Goal: Information Seeking & Learning: Learn about a topic

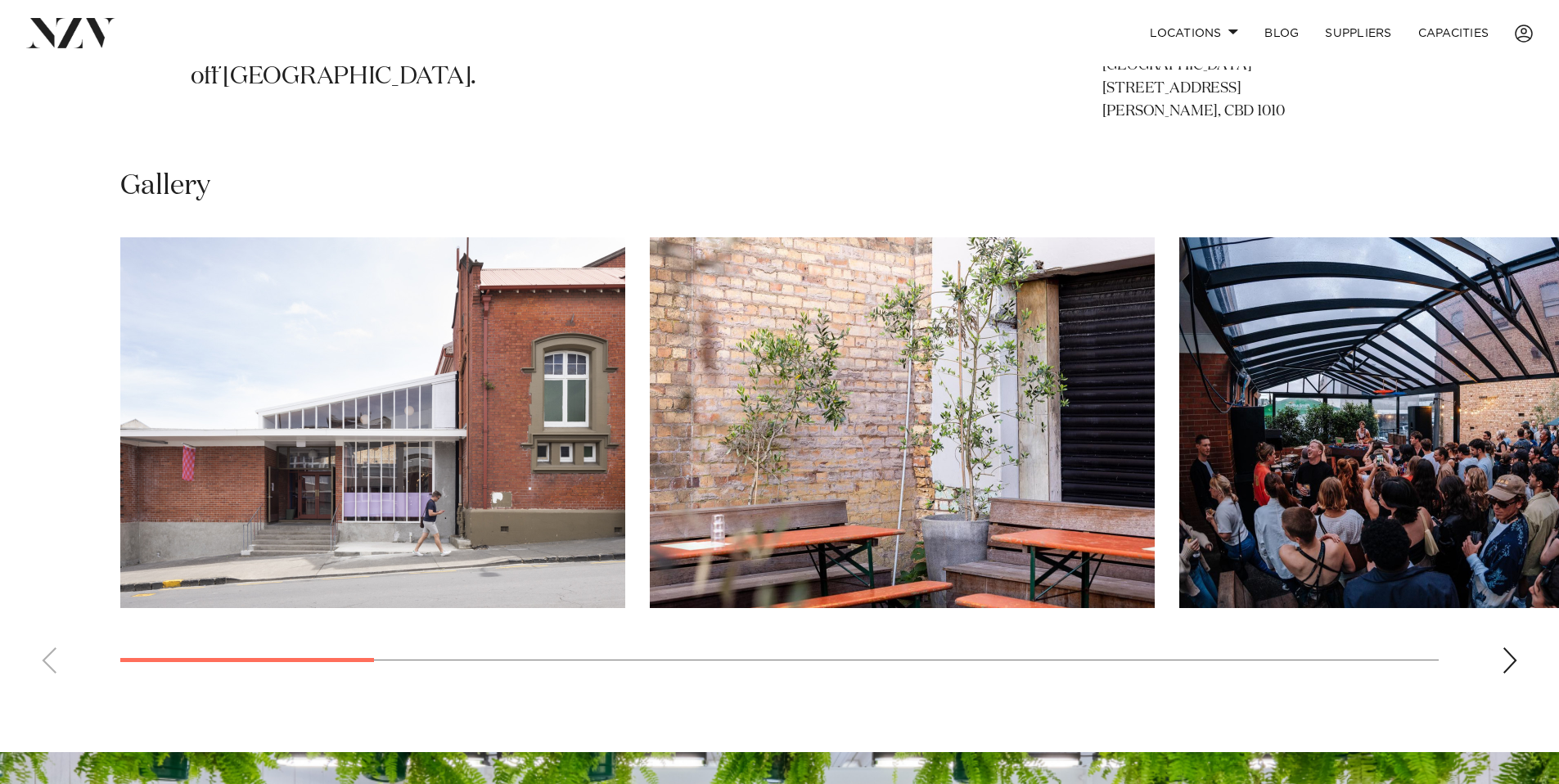
scroll to position [1113, 0]
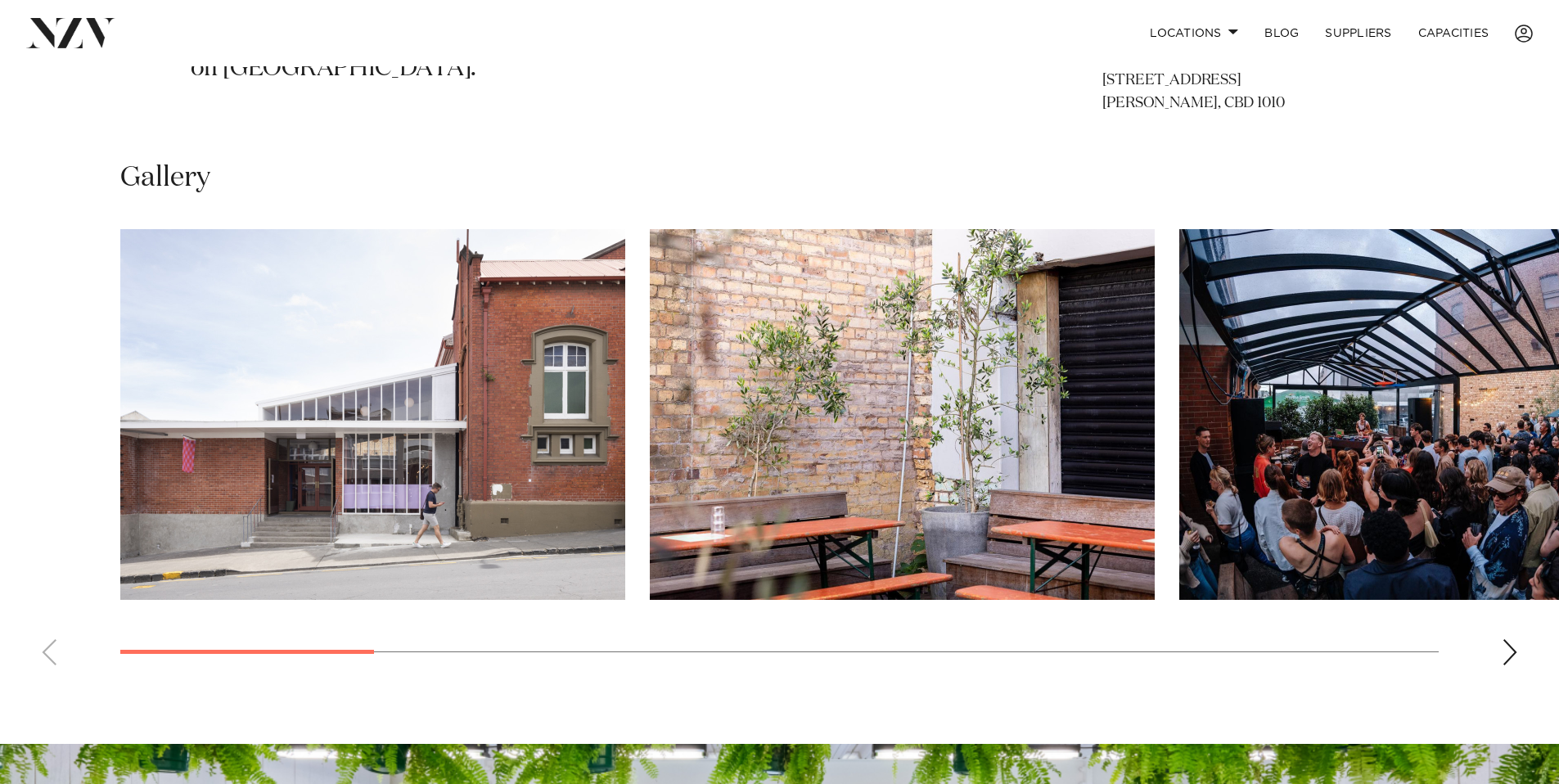
click at [1513, 658] on div "Next slide" at bounding box center [1510, 652] width 17 height 27
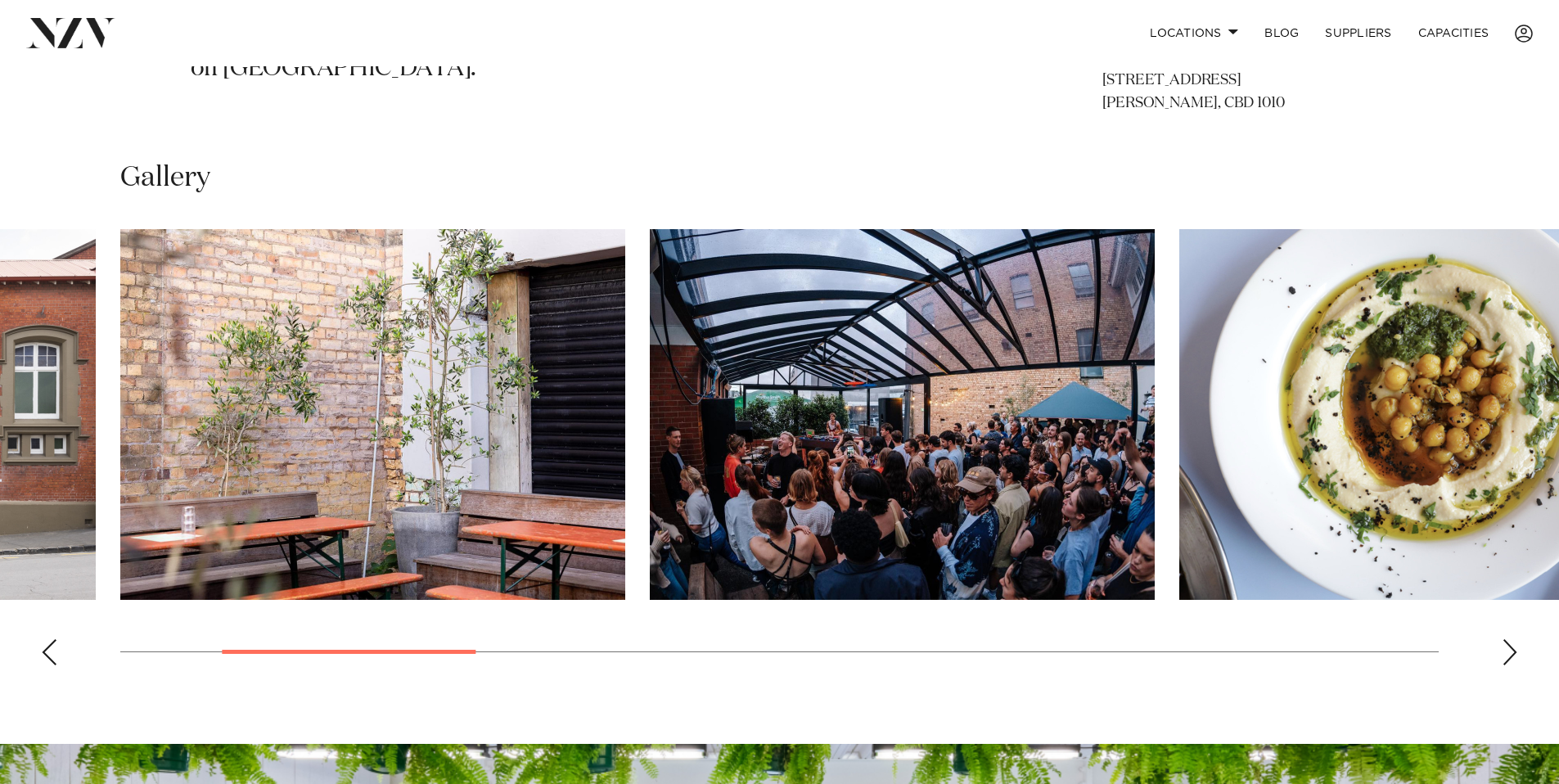
click at [1513, 658] on div "Next slide" at bounding box center [1510, 652] width 17 height 27
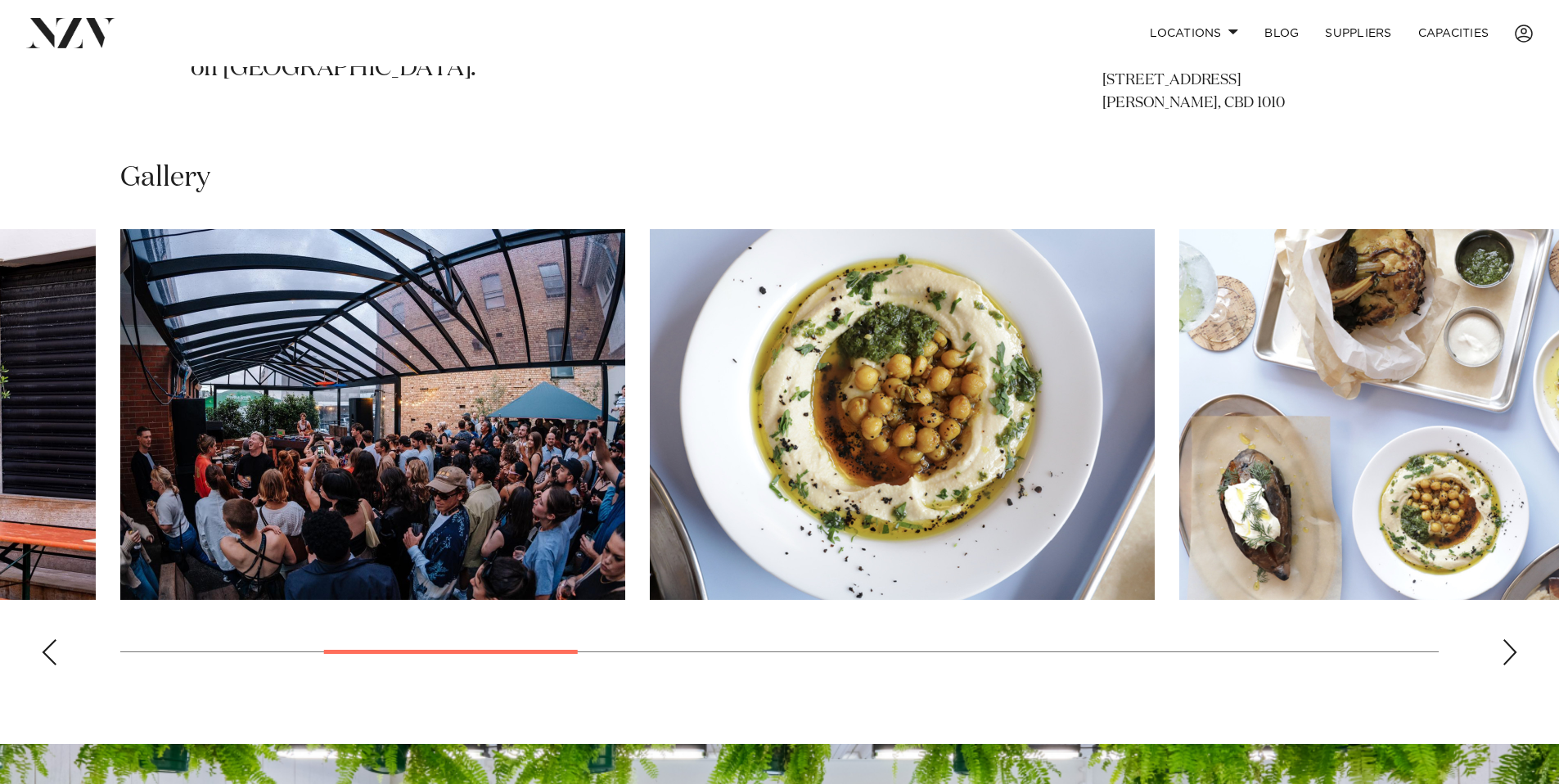
click at [1513, 658] on div "Next slide" at bounding box center [1510, 652] width 17 height 27
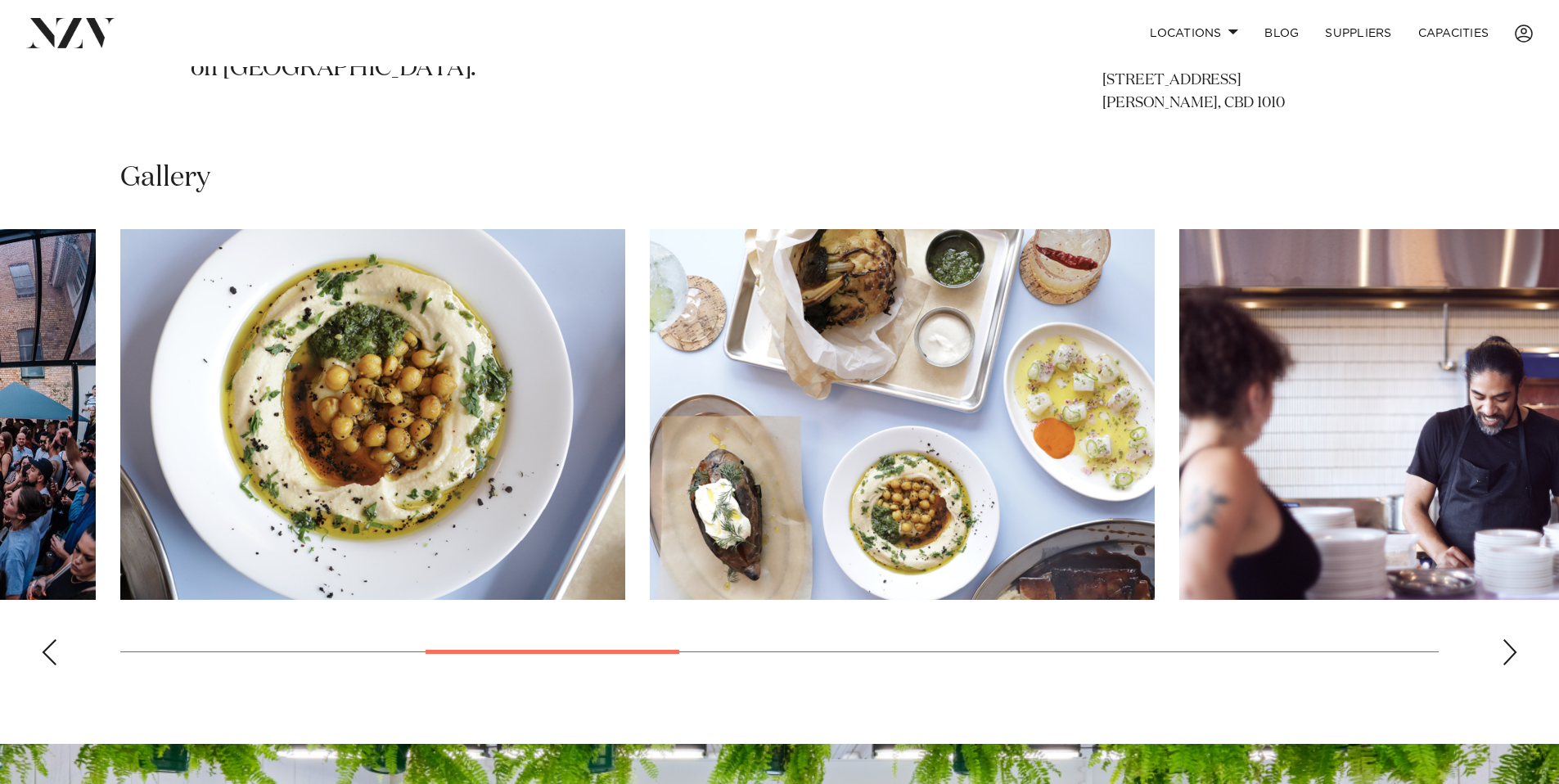
click at [1513, 658] on div "Next slide" at bounding box center [1510, 652] width 17 height 27
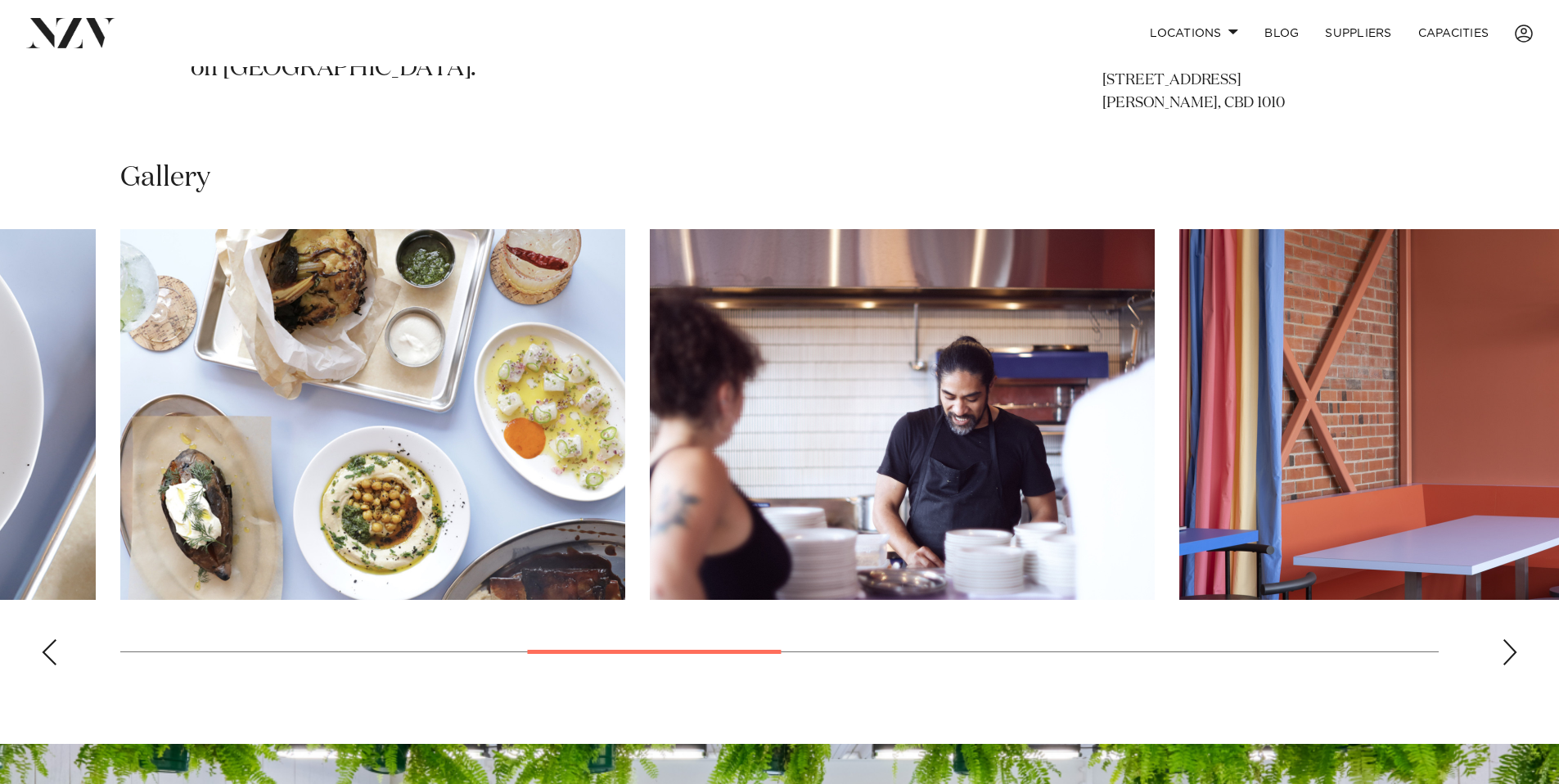
click at [1513, 658] on div "Next slide" at bounding box center [1510, 652] width 17 height 27
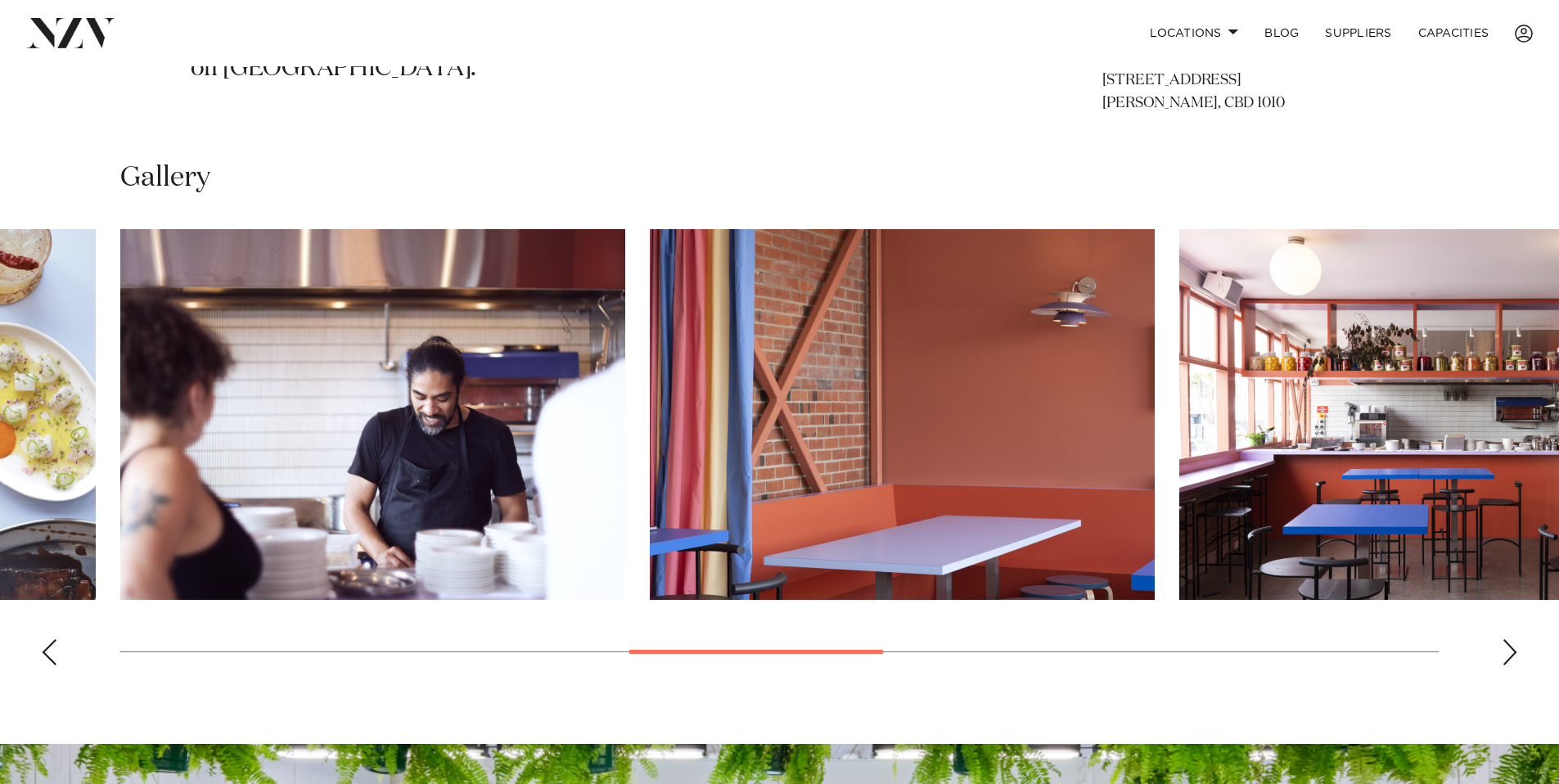
click at [1513, 658] on div "Next slide" at bounding box center [1510, 652] width 17 height 27
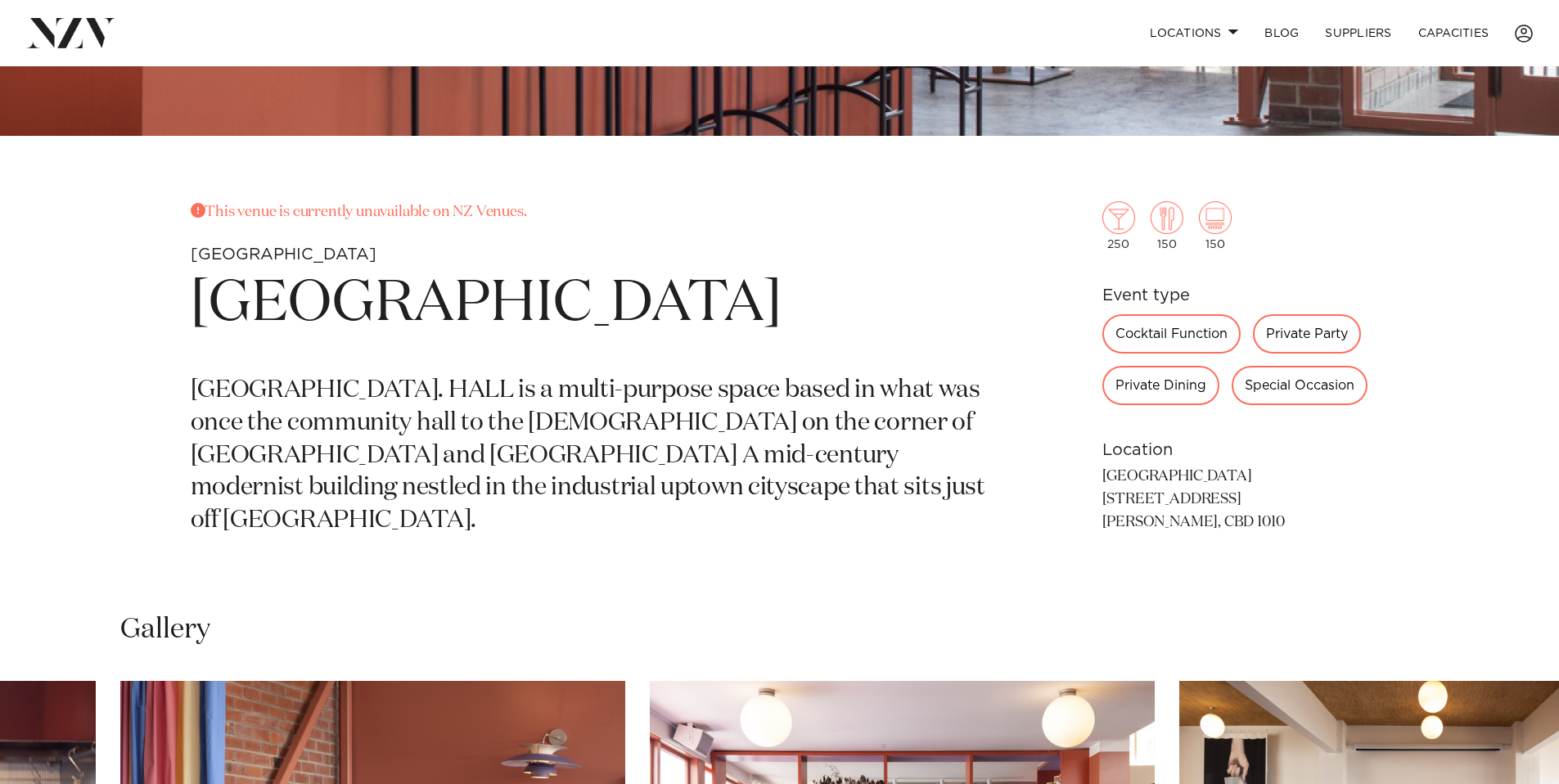
scroll to position [660, 0]
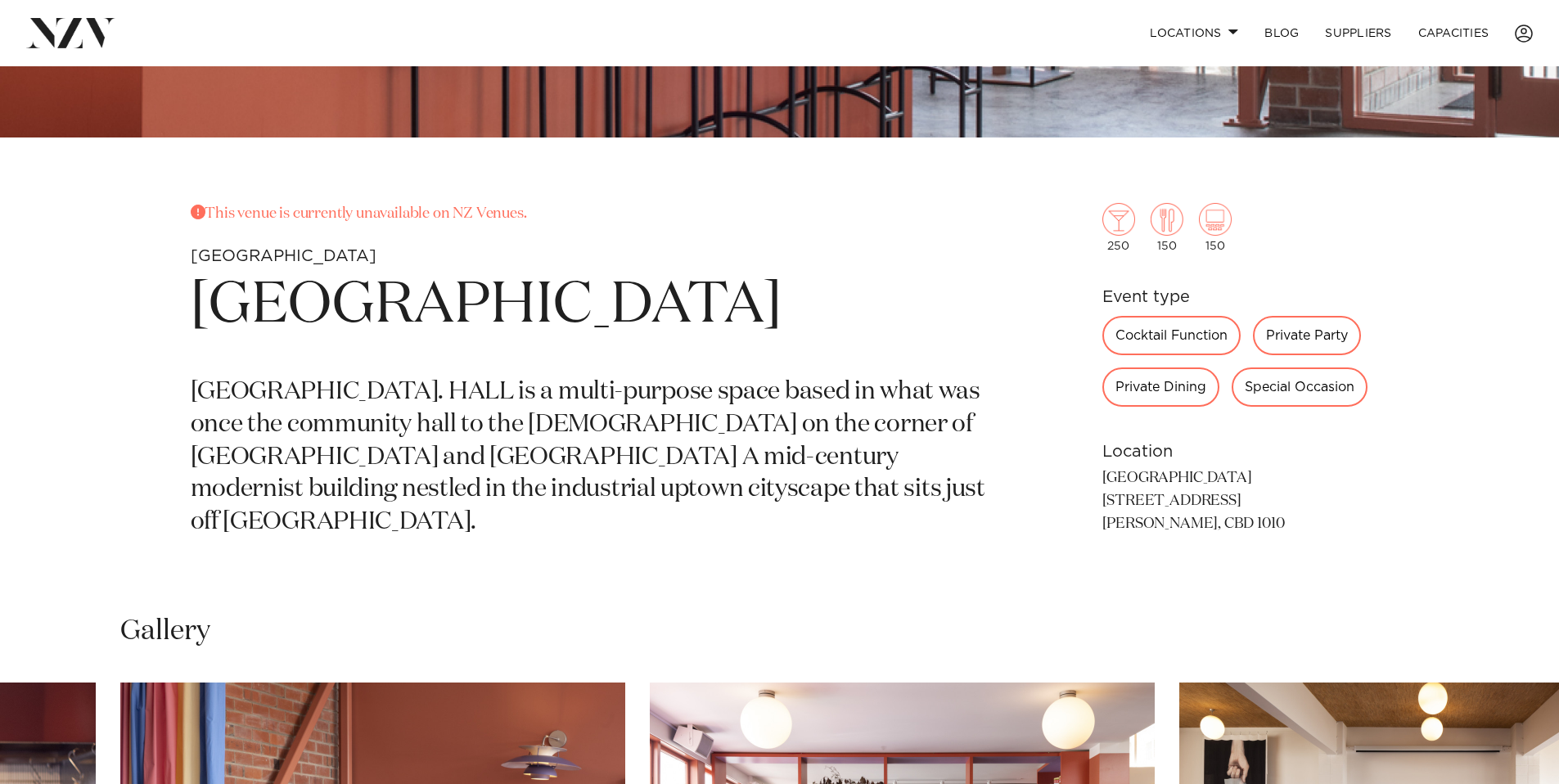
click at [1337, 322] on div "Private Party" at bounding box center [1307, 335] width 108 height 39
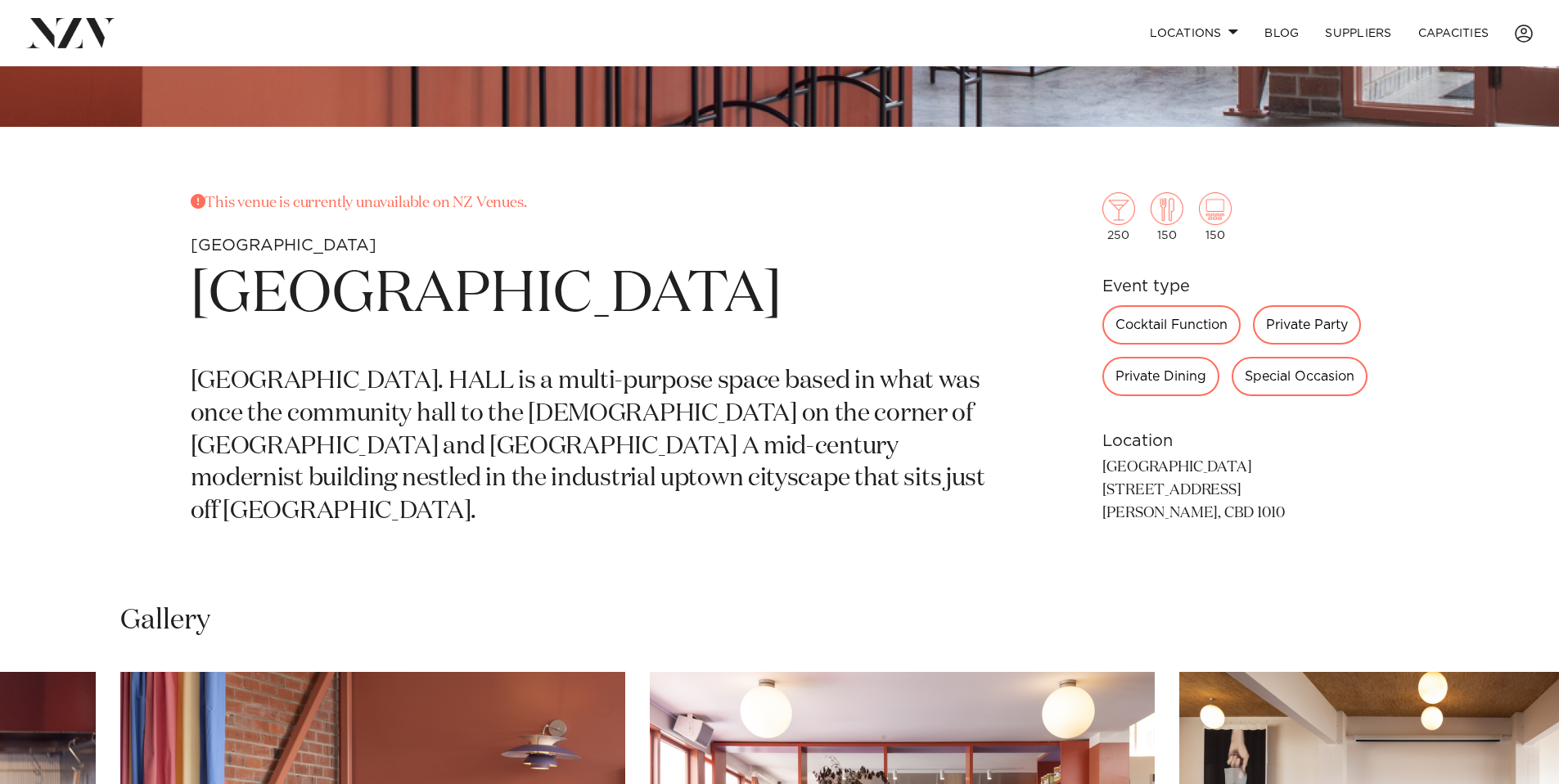
scroll to position [658, 0]
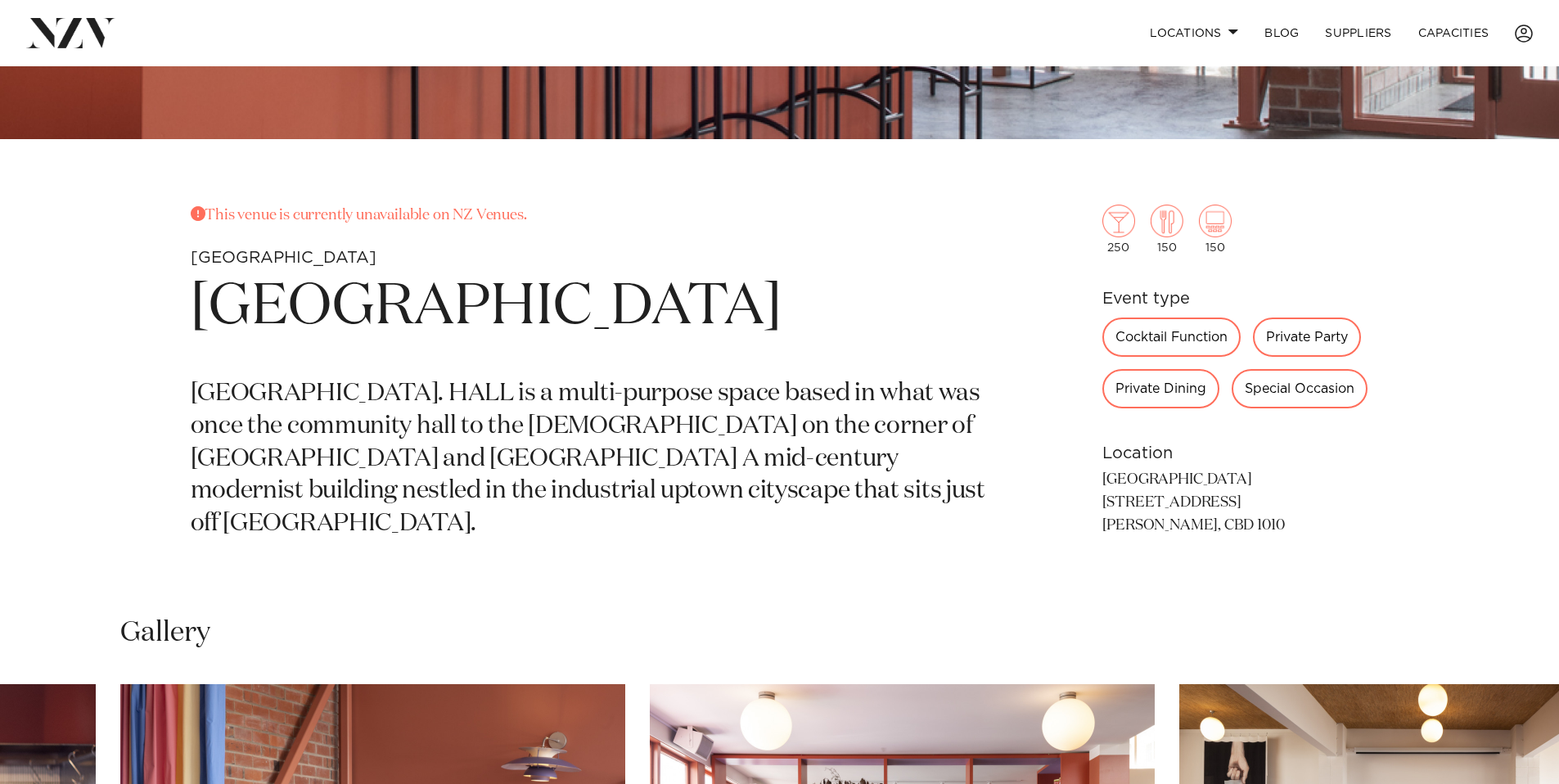
click at [757, 479] on p "[GEOGRAPHIC_DATA]. HALL is a multi-purpose space based in what was once the com…" at bounding box center [588, 460] width 796 height 163
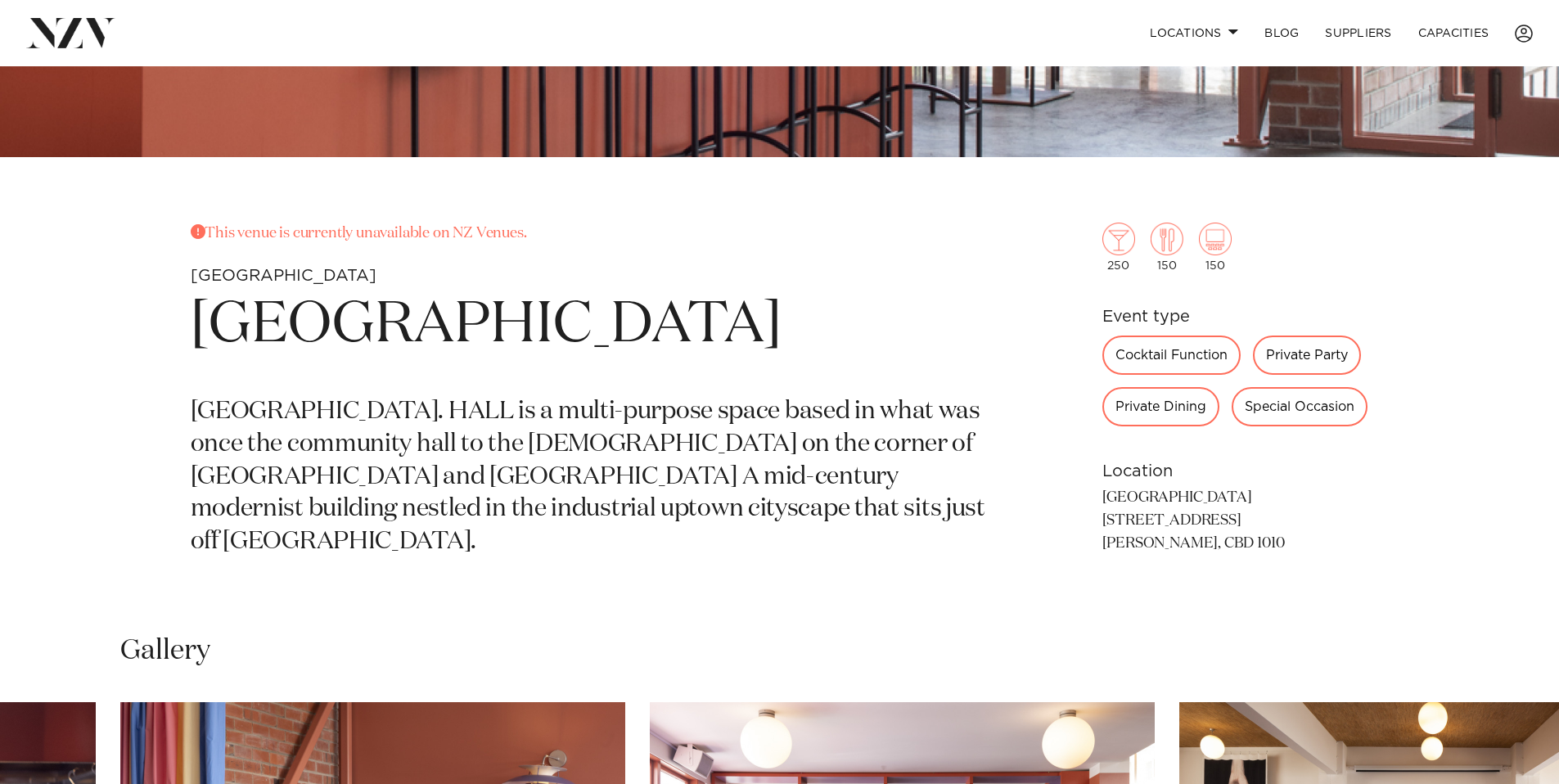
scroll to position [635, 0]
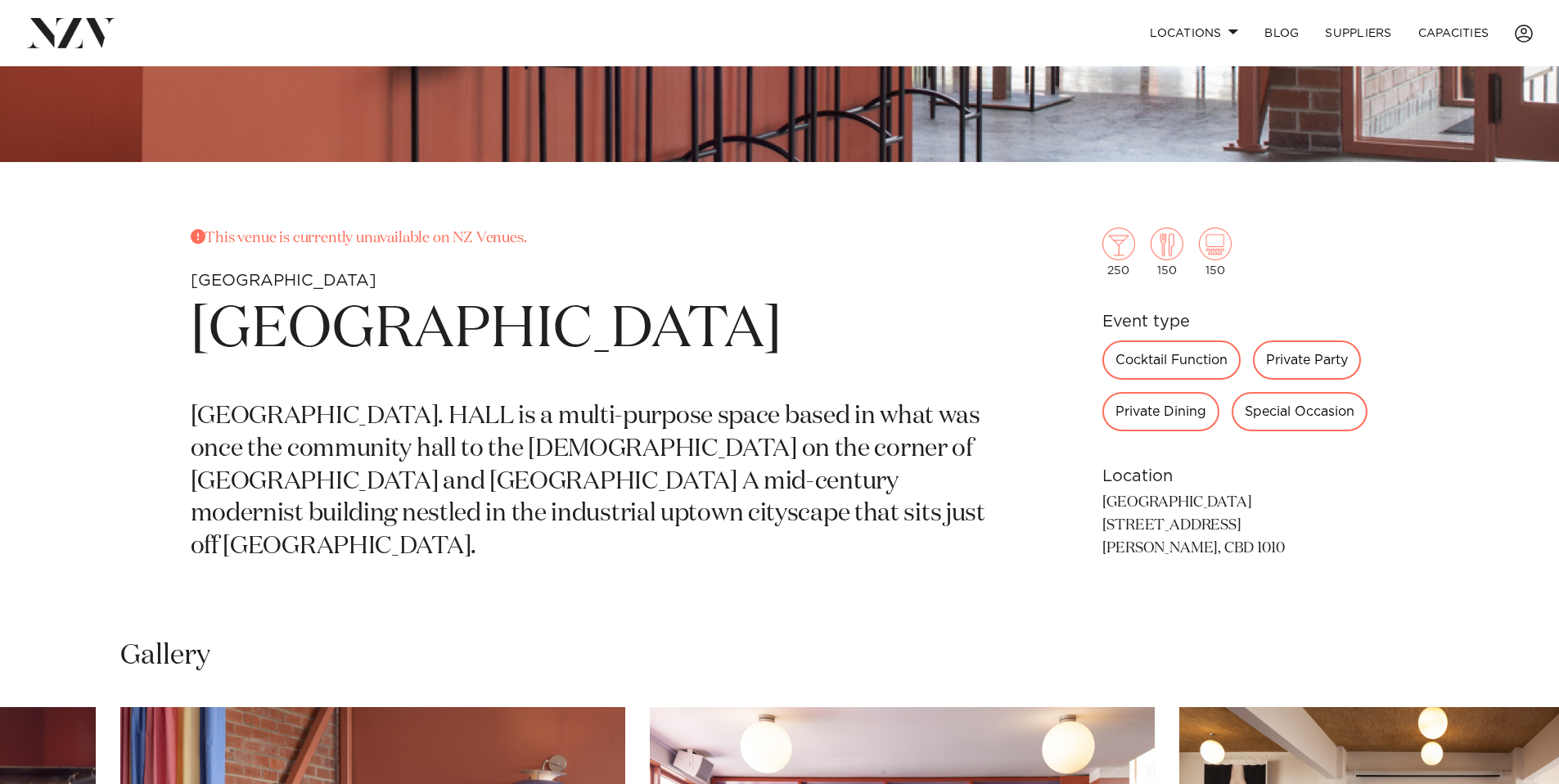
click at [471, 235] on p "This venue is currently unavailable on NZ Venues." at bounding box center [588, 239] width 796 height 23
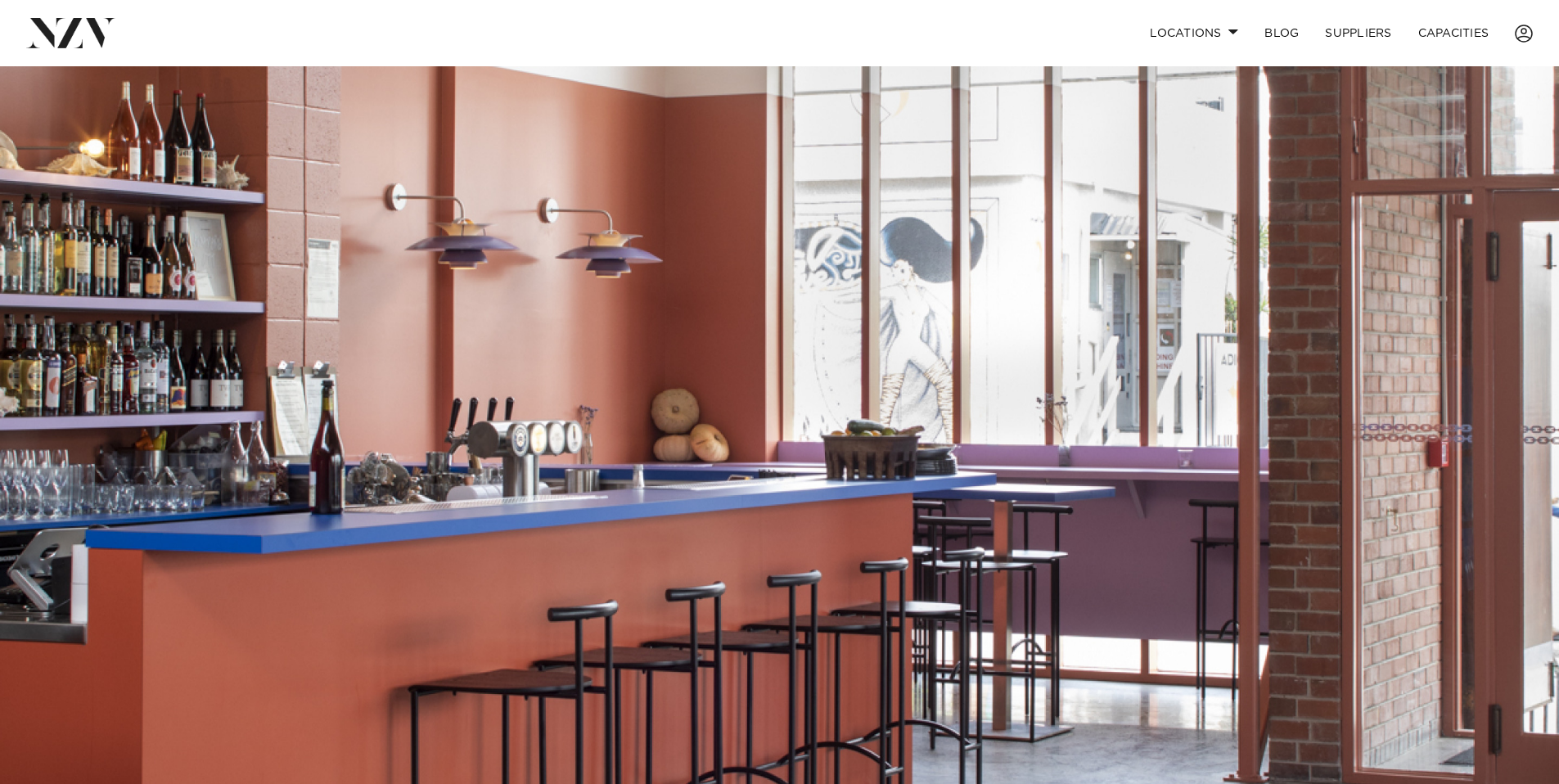
scroll to position [0, 0]
